Goal: Information Seeking & Learning: Check status

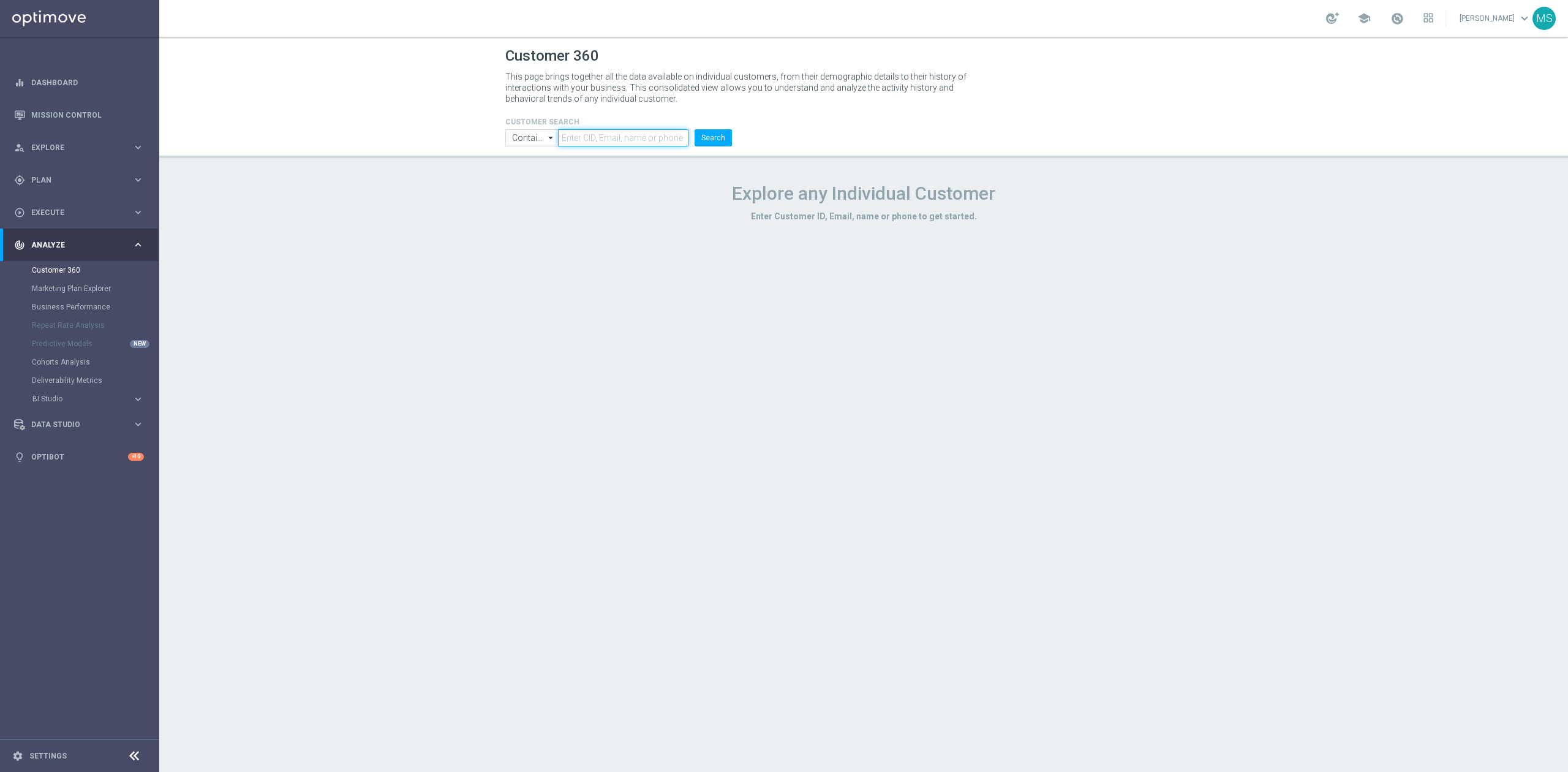
click at [603, 133] on input "text" at bounding box center [623, 138] width 131 height 17
paste input "800140"
type input "800140"
click at [535, 140] on input "Contains" at bounding box center [532, 138] width 53 height 17
click at [525, 173] on div "Equals" at bounding box center [523, 174] width 23 height 11
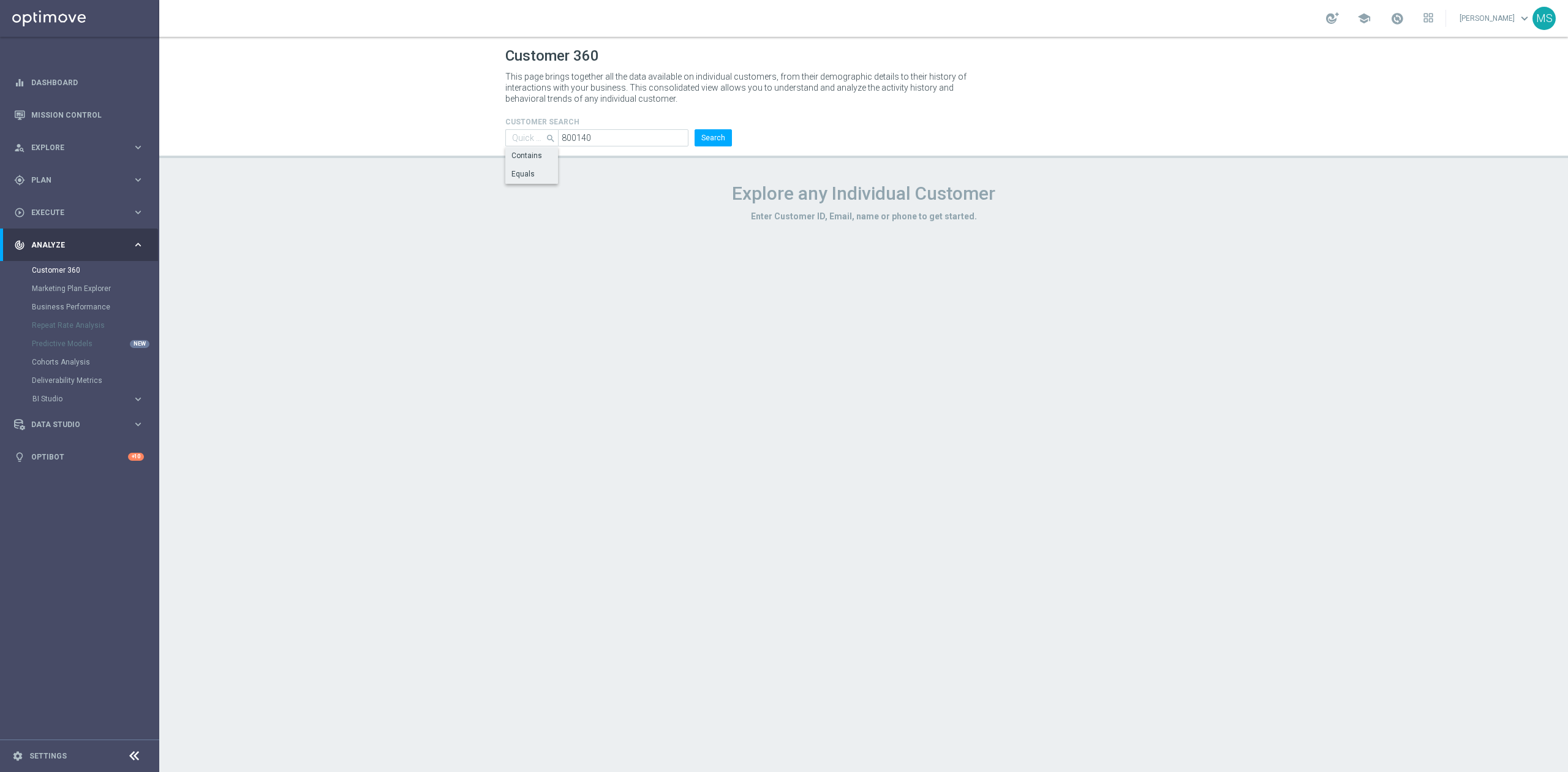
type input "Equals"
click at [705, 135] on button "Search" at bounding box center [713, 138] width 37 height 17
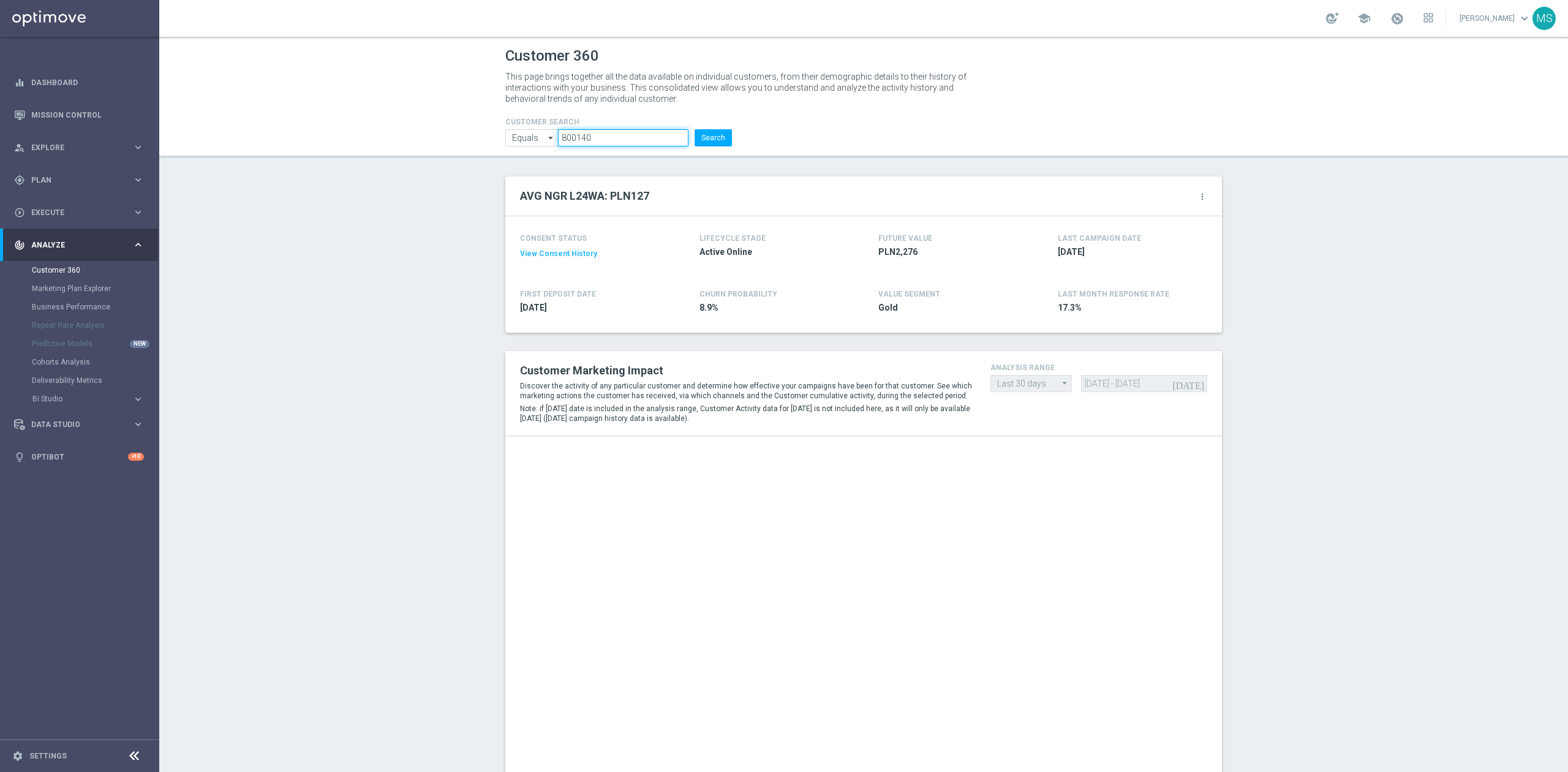
click at [590, 135] on input "800140" at bounding box center [623, 138] width 131 height 17
